Goal: Task Accomplishment & Management: Manage account settings

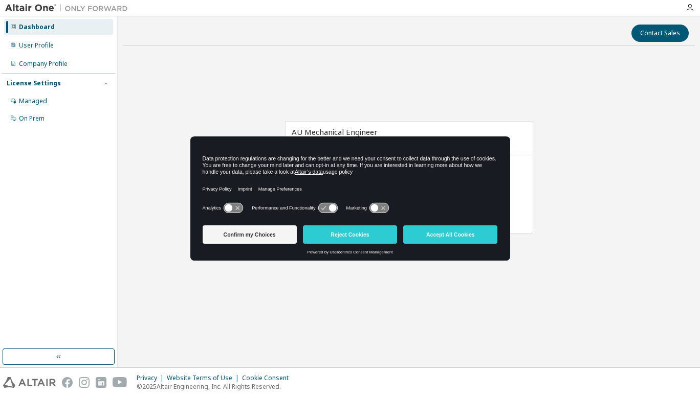
click at [467, 233] on button "Accept All Cookies" at bounding box center [450, 235] width 94 height 18
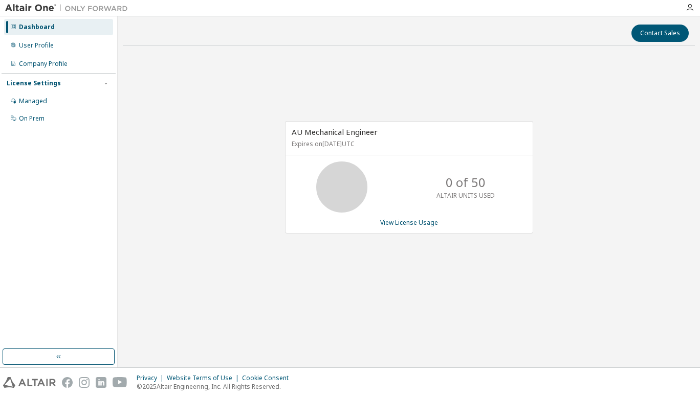
click at [48, 44] on div "User Profile" at bounding box center [36, 45] width 35 height 8
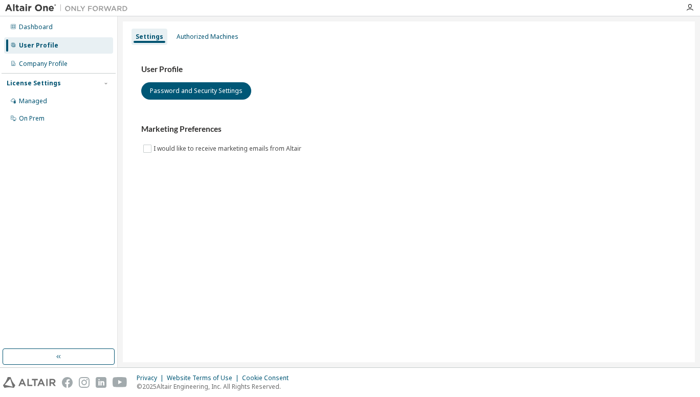
click at [231, 38] on div "Authorized Machines" at bounding box center [207, 37] width 62 height 8
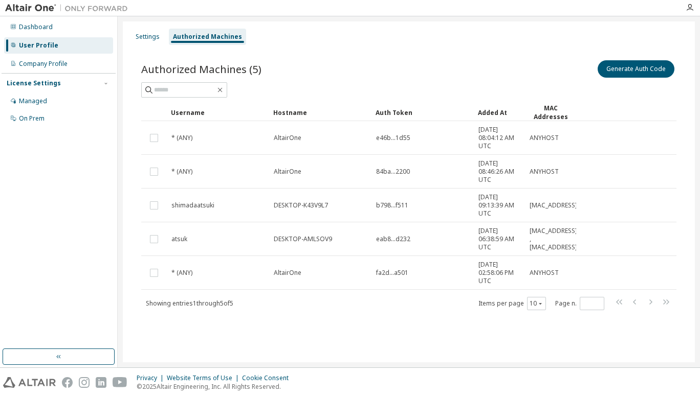
click at [75, 108] on div "Managed" at bounding box center [58, 101] width 109 height 16
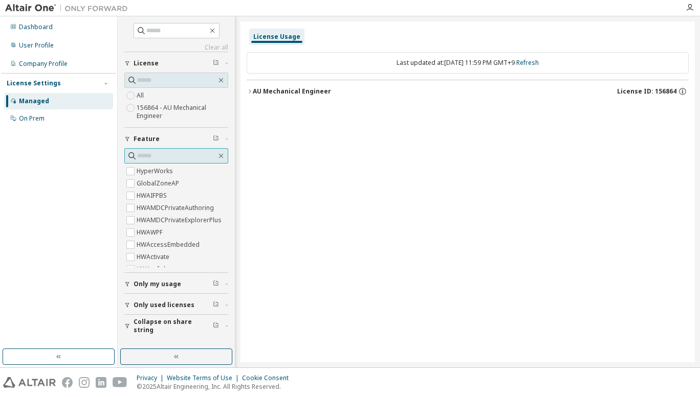
click at [179, 158] on input "text" at bounding box center [176, 156] width 79 height 10
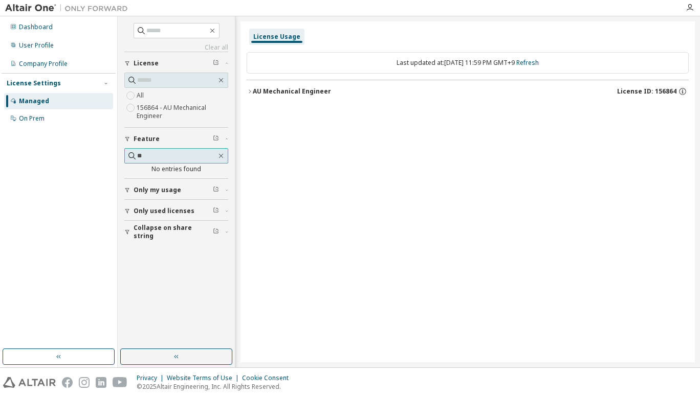
type input "*"
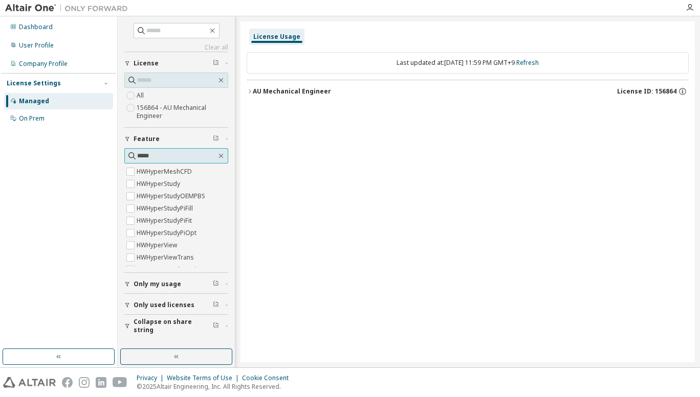
scroll to position [124, 0]
type input "*****"
click at [175, 185] on label "HWHyperStudy" at bounding box center [160, 182] width 46 height 12
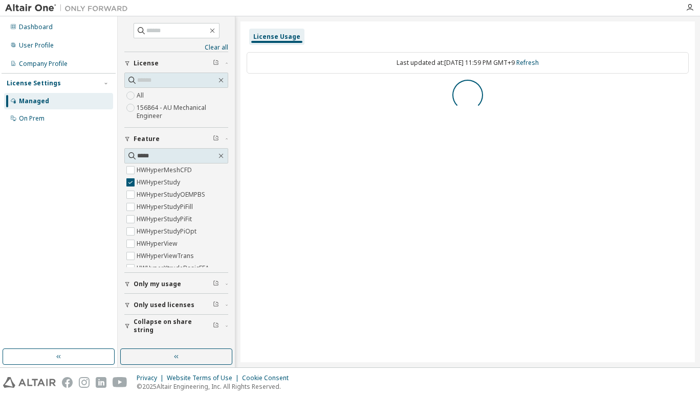
scroll to position [0, 0]
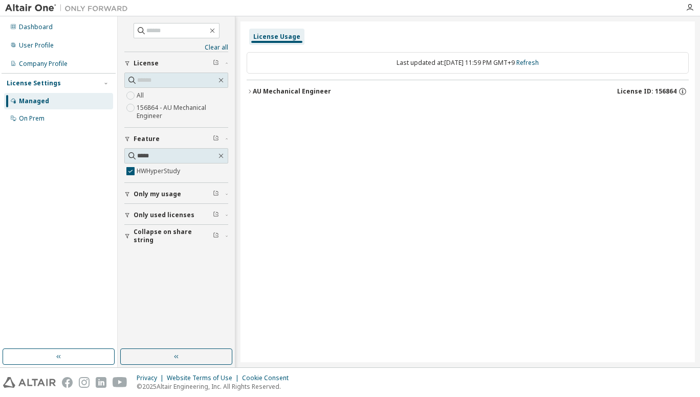
click at [249, 90] on icon "button" at bounding box center [249, 91] width 6 height 6
click at [383, 108] on div "HWHyperStudy 0 of 2147483647 used v26.0 Expire date: [DATE]" at bounding box center [470, 112] width 417 height 9
click at [301, 110] on div "HWHyperStudy" at bounding box center [308, 112] width 92 height 9
